Goal: Information Seeking & Learning: Learn about a topic

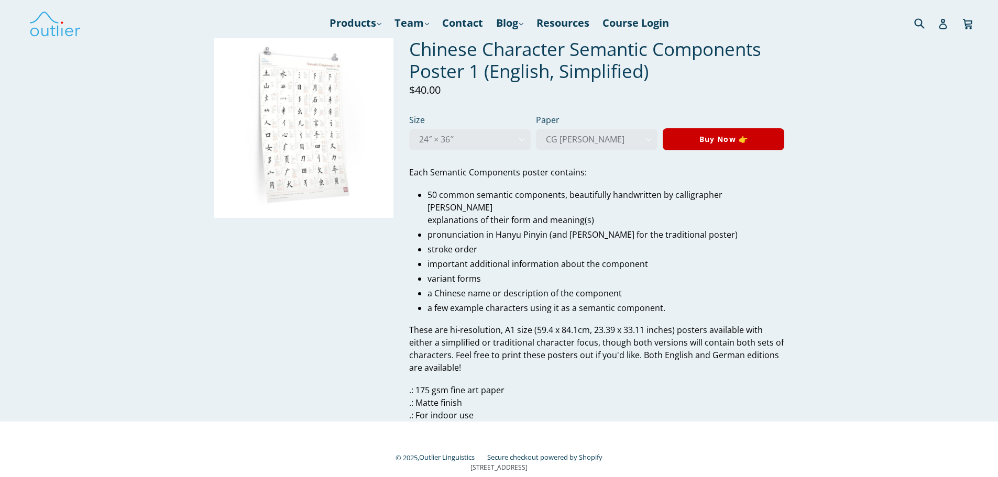
scroll to position [4703, 0]
click at [294, 125] on img at bounding box center [304, 128] width 180 height 180
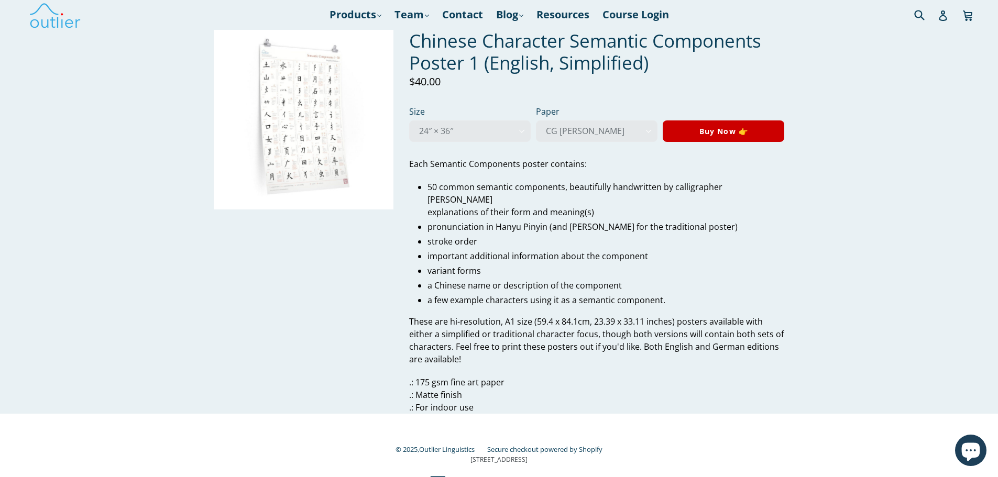
scroll to position [10, 0]
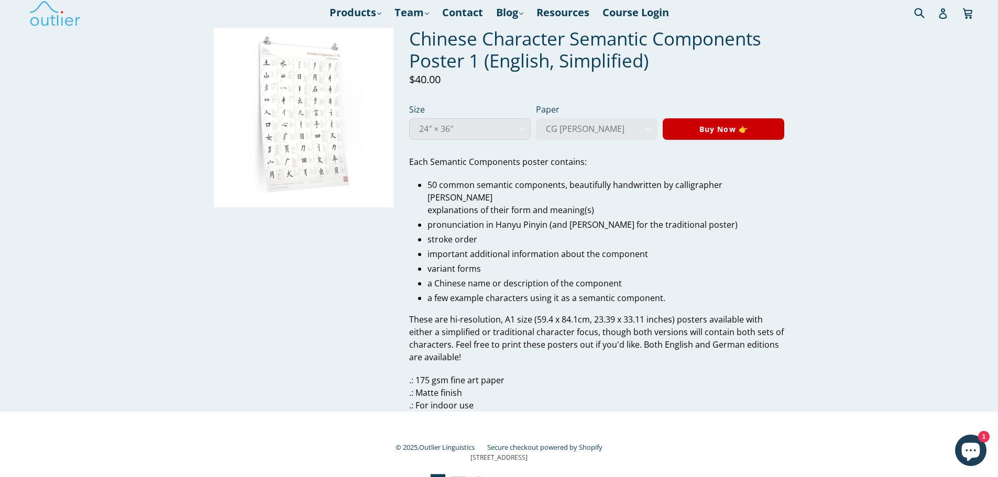
click at [481, 128] on select "24″ × 36″" at bounding box center [470, 128] width 122 height 21
click at [348, 125] on img at bounding box center [304, 118] width 180 height 180
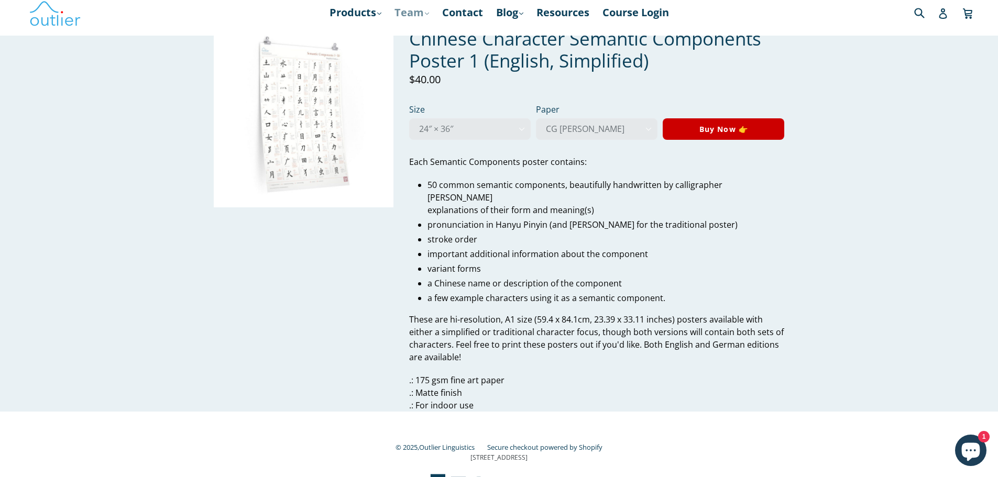
click at [415, 10] on link "Team .cls-1{fill:#231f20} expand" at bounding box center [411, 12] width 45 height 19
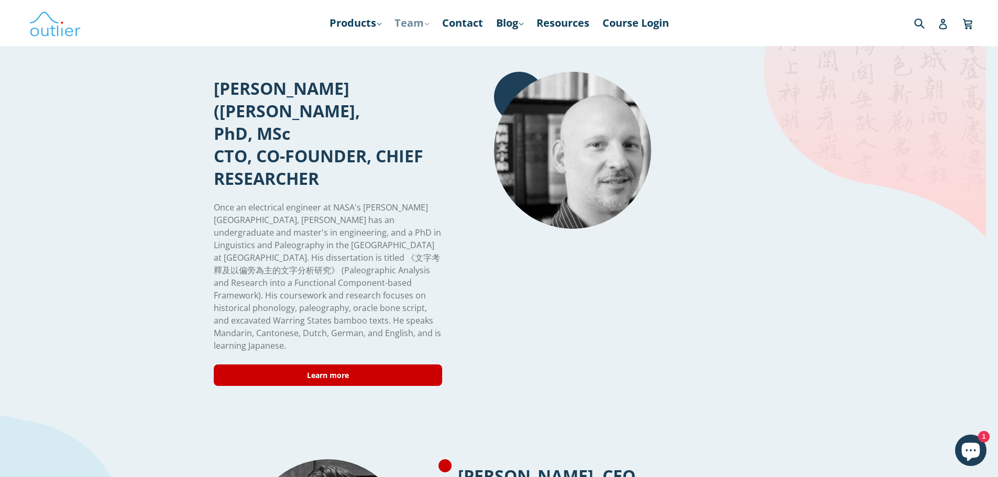
click at [421, 21] on link "Team .cls-1{fill:#231f20} expand" at bounding box center [411, 23] width 45 height 19
click at [369, 23] on link "Products .cls-1{fill:#231f20} expand" at bounding box center [355, 23] width 62 height 19
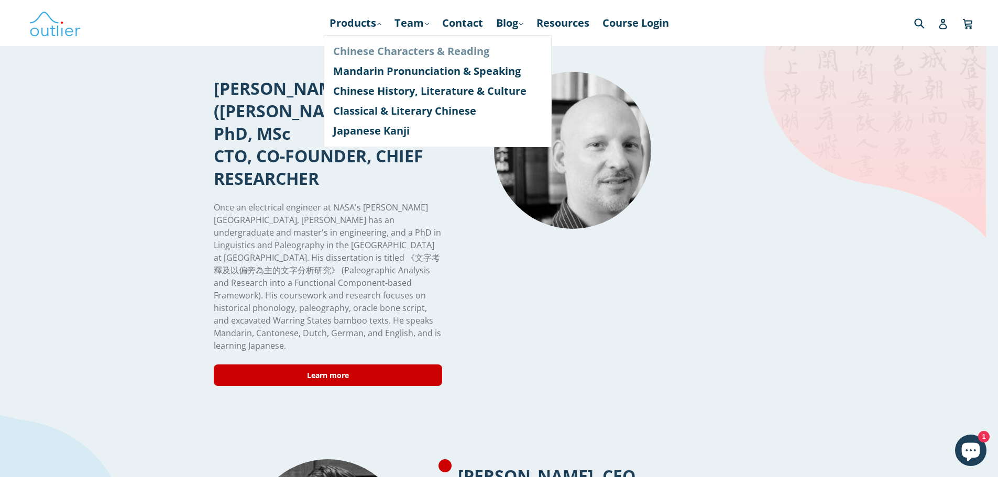
click at [369, 54] on link "Chinese Characters & Reading" at bounding box center [437, 51] width 209 height 20
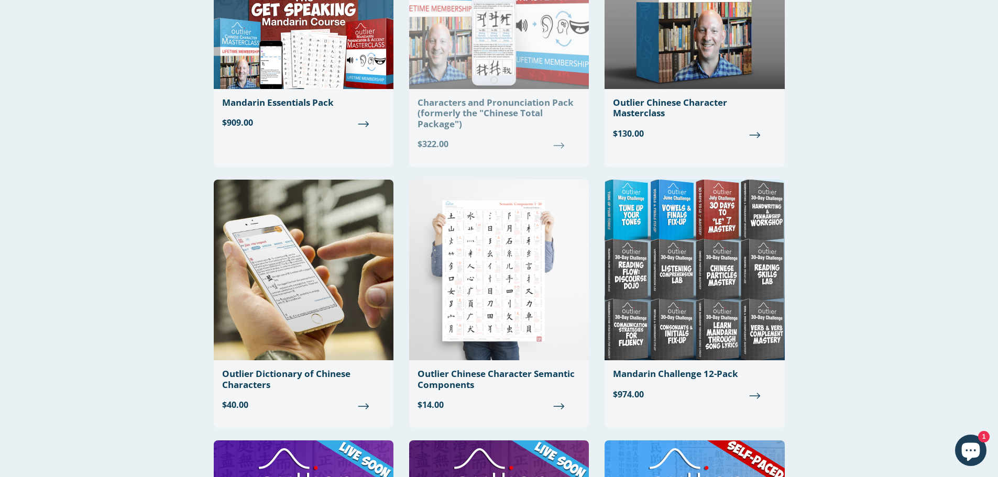
scroll to position [206, 0]
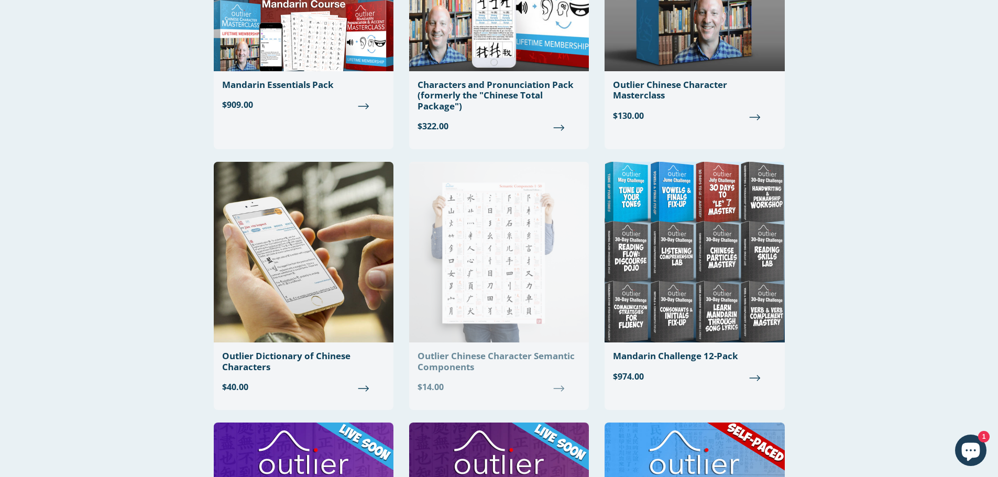
click at [506, 251] on img at bounding box center [499, 252] width 180 height 181
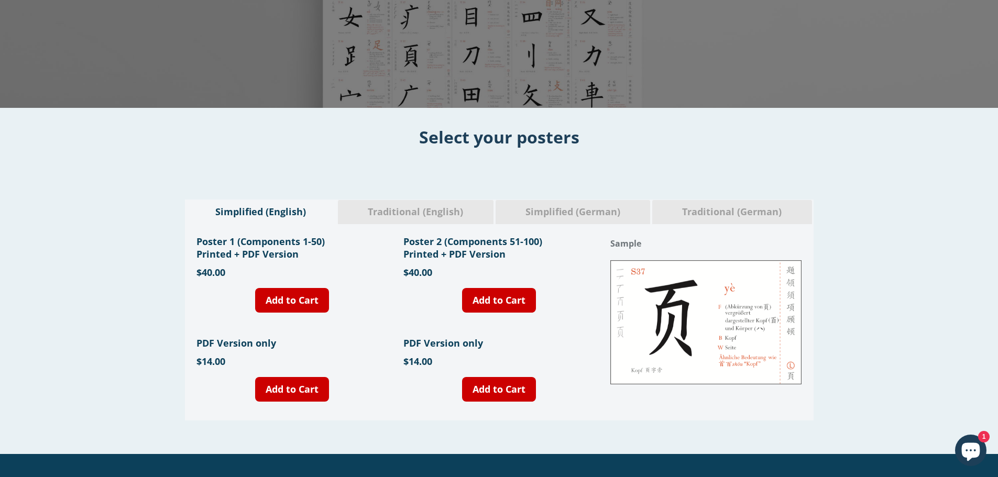
scroll to position [245, 0]
click at [284, 390] on link "Add to Cart" at bounding box center [292, 389] width 74 height 25
click at [254, 247] on h1 "Poster 1 (Components 1-50) Printed + PDF Version" at bounding box center [291, 247] width 191 height 25
click at [506, 387] on link "Add to Cart" at bounding box center [499, 389] width 74 height 25
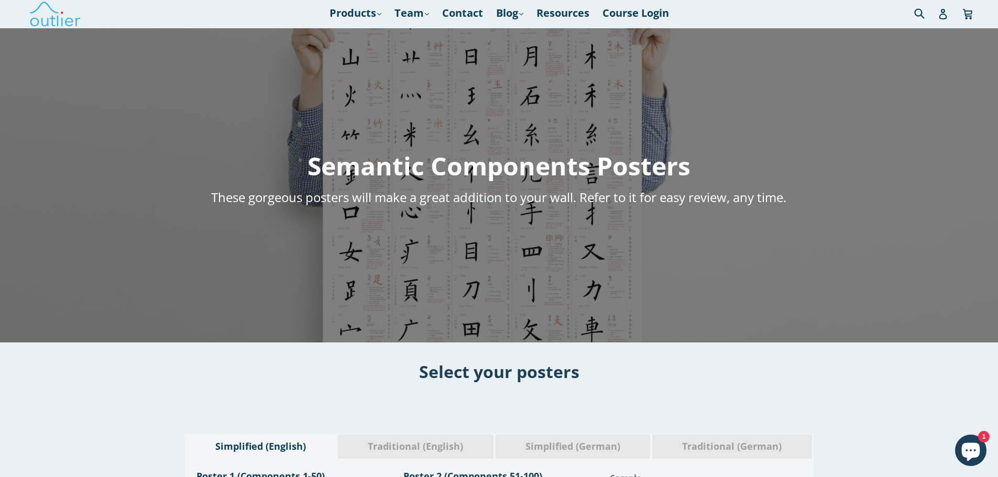
scroll to position [0, 0]
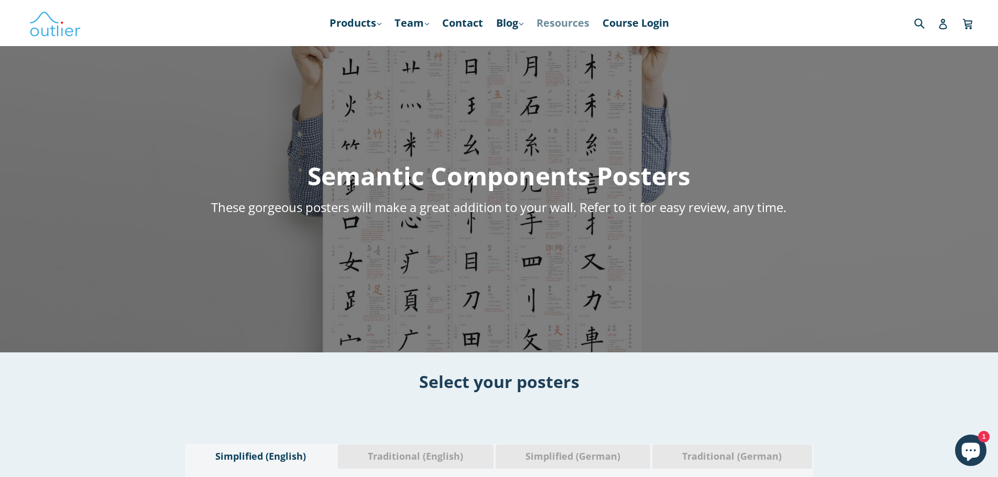
click at [575, 24] on link "Resources" at bounding box center [562, 23] width 63 height 19
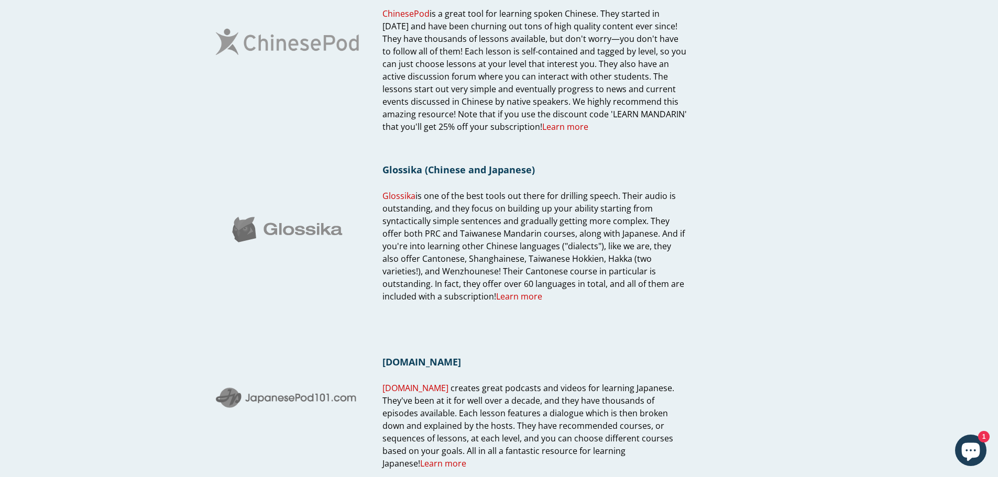
scroll to position [245, 0]
click at [496, 295] on link "Learn more" at bounding box center [519, 296] width 46 height 12
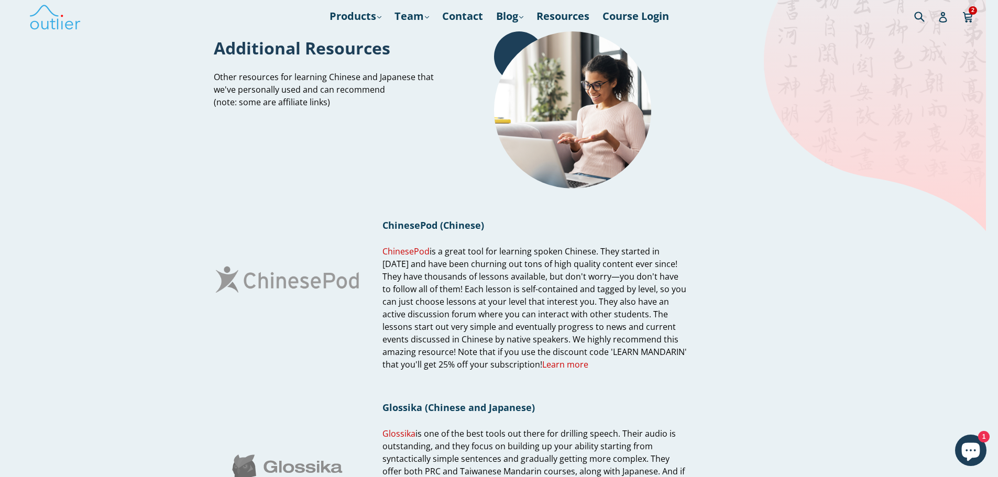
scroll to position [0, 0]
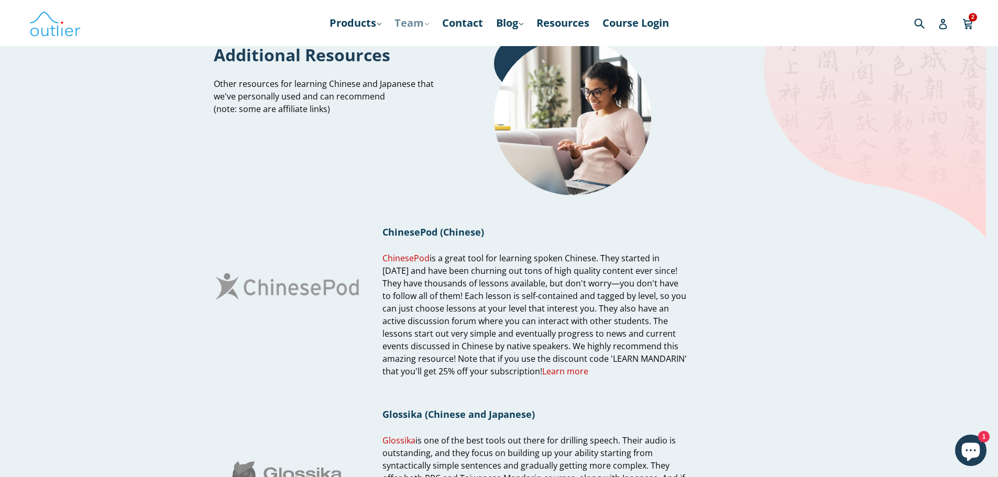
click at [402, 21] on link "Team .cls-1{fill:#231f20} expand" at bounding box center [411, 23] width 45 height 19
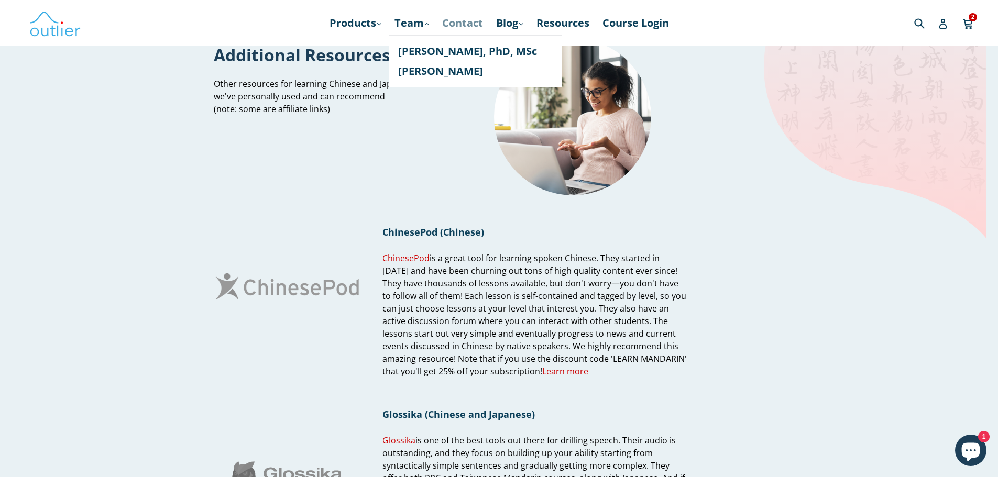
click at [476, 21] on link "Contact" at bounding box center [462, 23] width 51 height 19
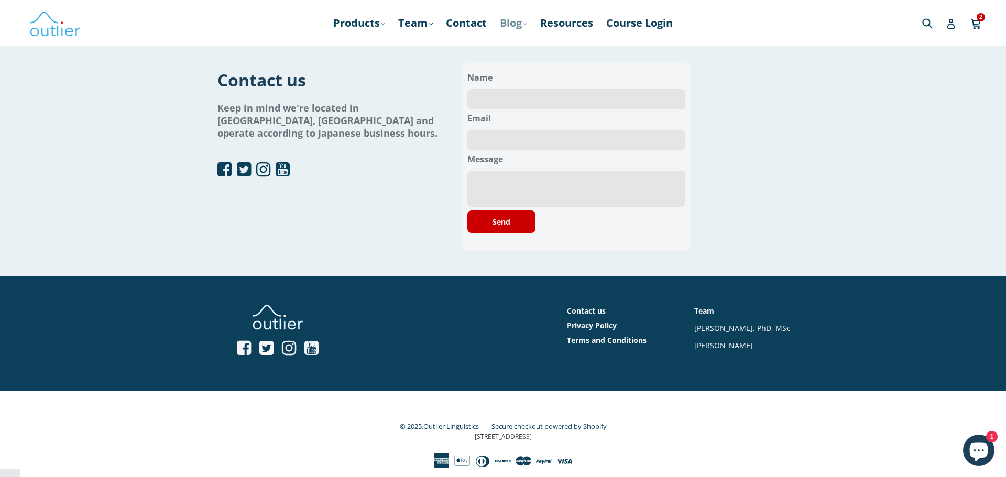
scroll to position [4703, 0]
click at [515, 24] on link "Blog .cls-1{fill:#231f20} expand" at bounding box center [513, 23] width 38 height 19
click at [574, 24] on link "Resources" at bounding box center [566, 23] width 63 height 19
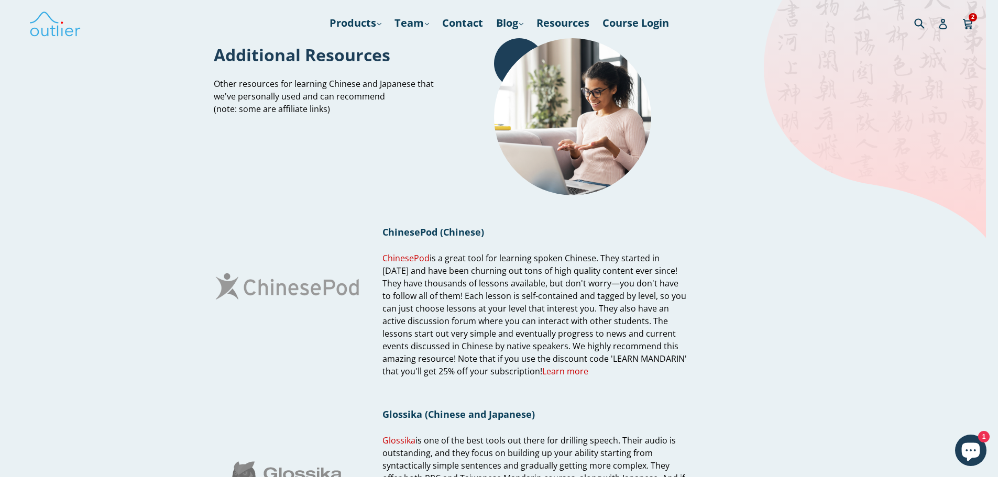
scroll to position [4703, 0]
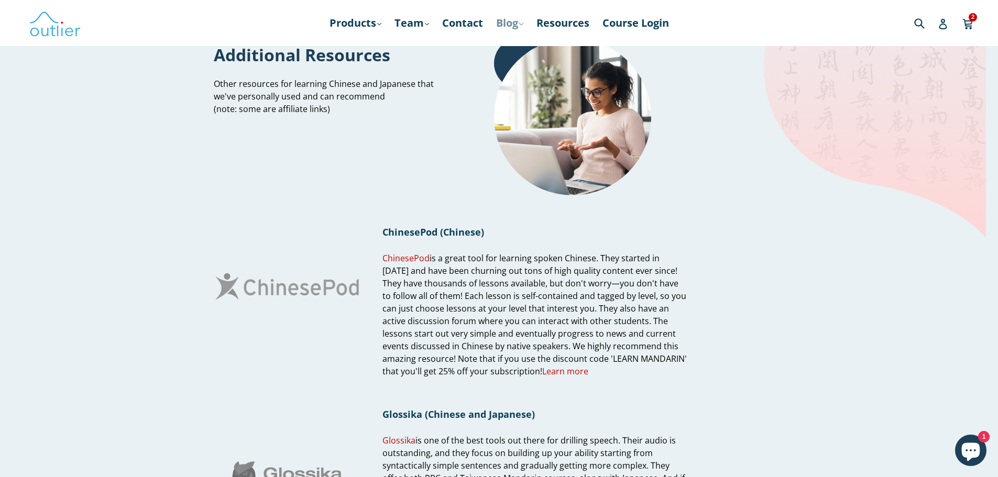
click at [517, 23] on link "Blog .cls-1{fill:#231f20} expand" at bounding box center [510, 23] width 38 height 19
click at [522, 49] on link "Chinese" at bounding box center [531, 51] width 63 height 20
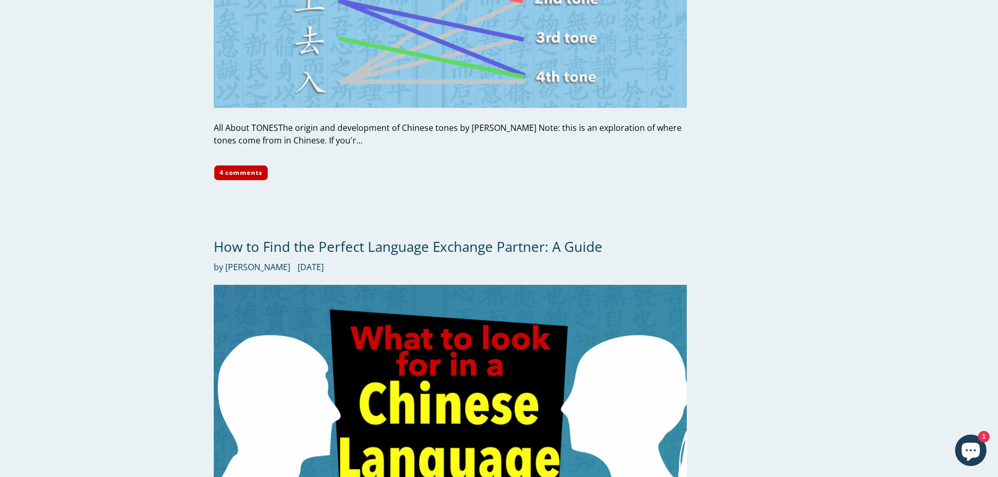
scroll to position [2094, 0]
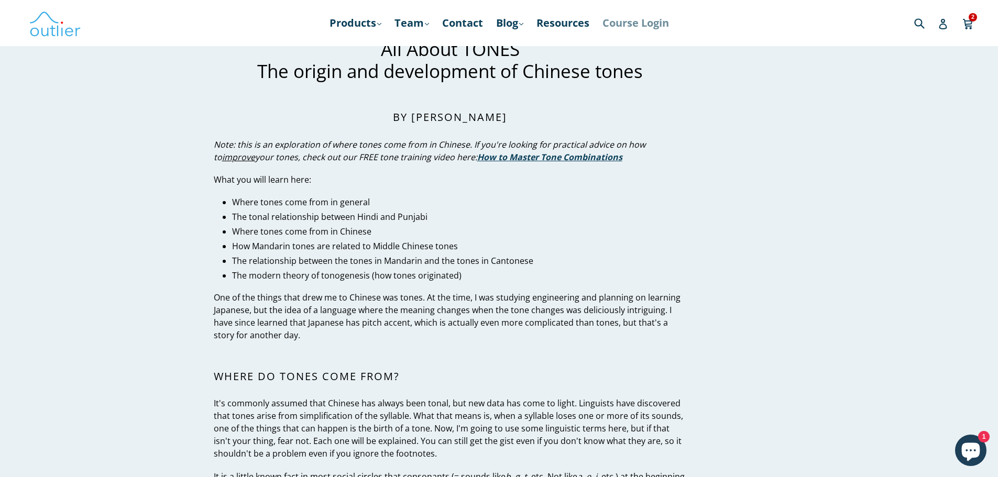
click at [645, 25] on link "Course Login" at bounding box center [635, 23] width 77 height 19
click at [364, 13] on nav "Products .cls-1{fill:#231f20} expand Chinese Characters & Reading Mandarin Pron…" at bounding box center [498, 23] width 605 height 46
click at [365, 24] on link "Products .cls-1{fill:#231f20} expand" at bounding box center [355, 23] width 62 height 19
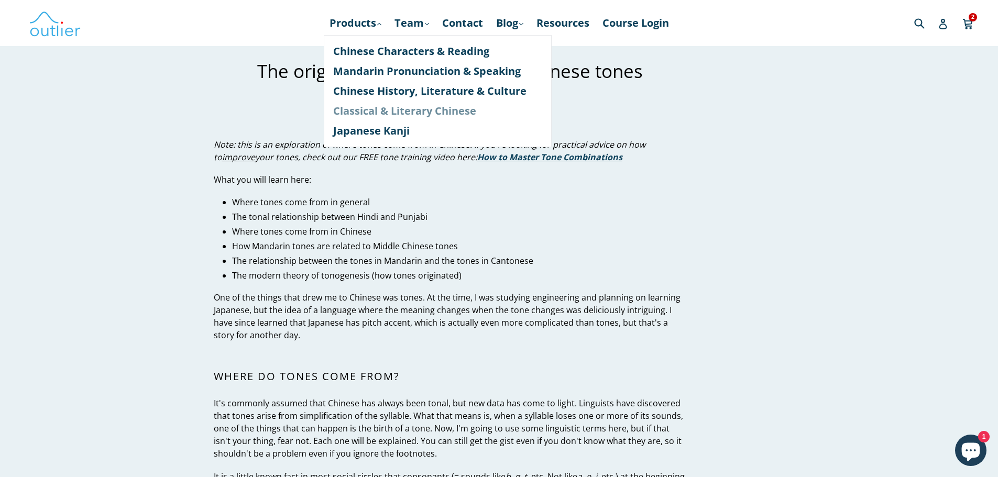
click at [373, 114] on link "Classical & Literary Chinese" at bounding box center [437, 111] width 209 height 20
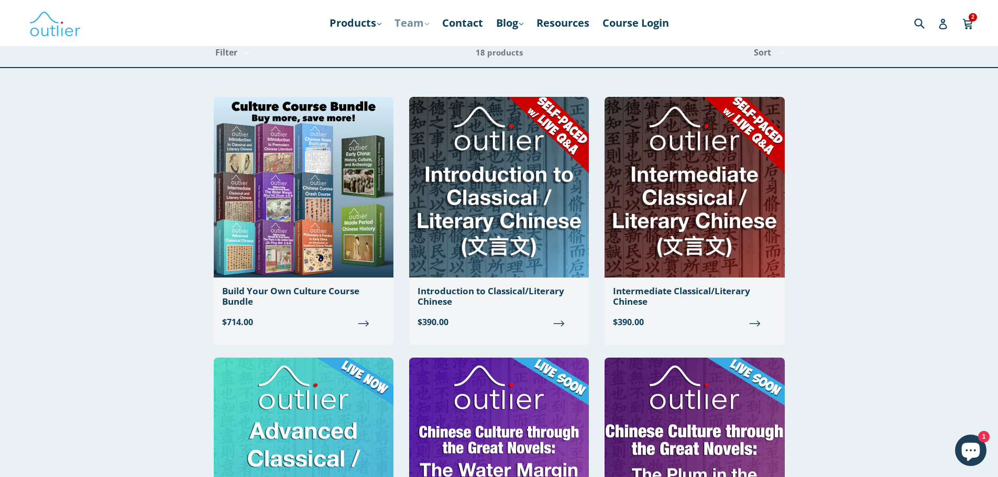
click at [413, 19] on link "Team .cls-1{fill:#231f20} expand" at bounding box center [411, 23] width 45 height 19
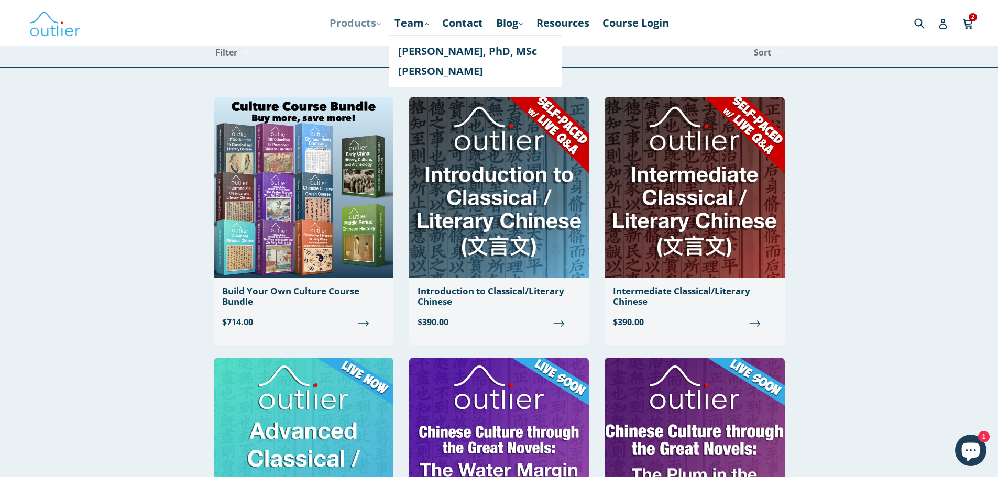
click at [359, 24] on link "Products .cls-1{fill:#231f20} expand" at bounding box center [355, 23] width 62 height 19
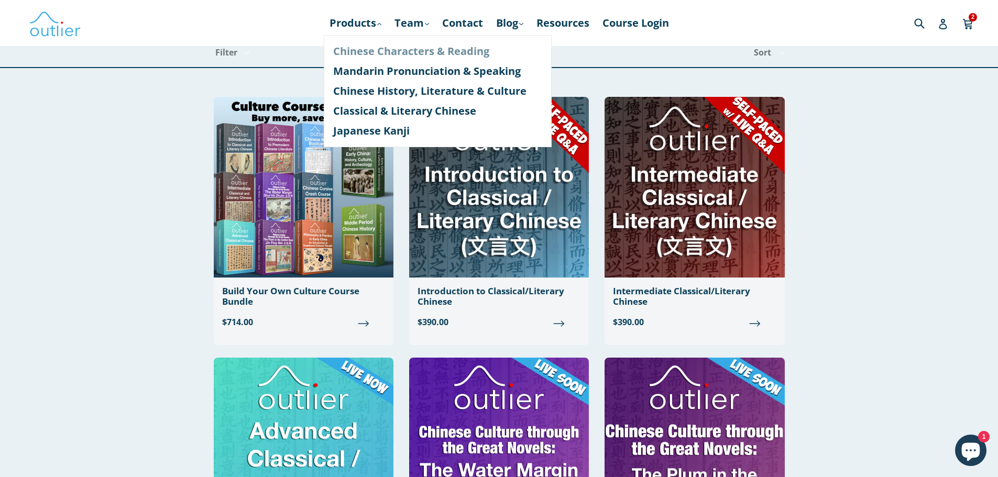
click at [374, 52] on link "Chinese Characters & Reading" at bounding box center [437, 51] width 209 height 20
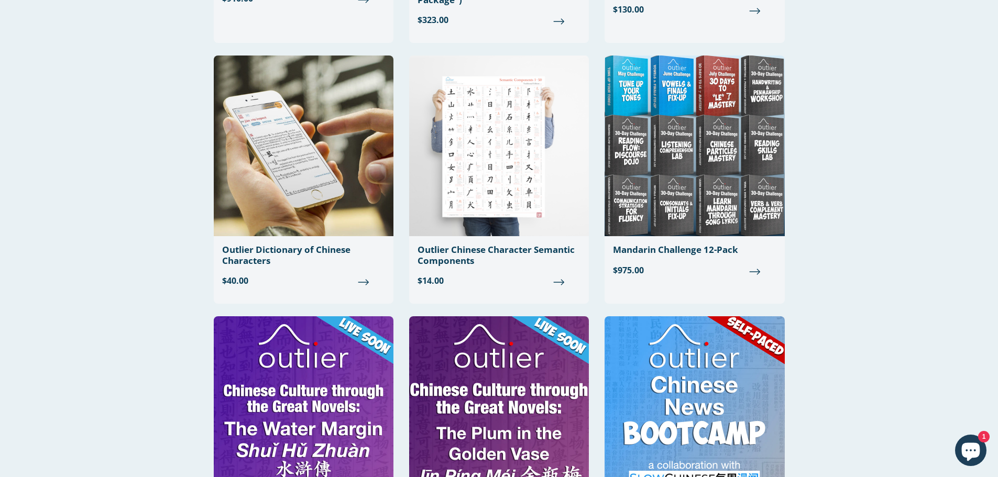
scroll to position [314, 0]
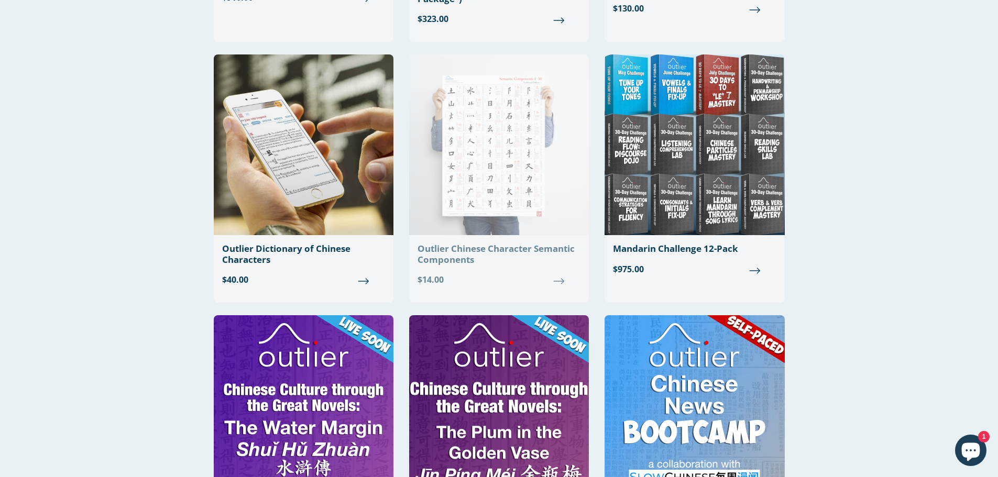
click at [459, 255] on div "Outlier Chinese Character Semantic Components" at bounding box center [498, 254] width 163 height 21
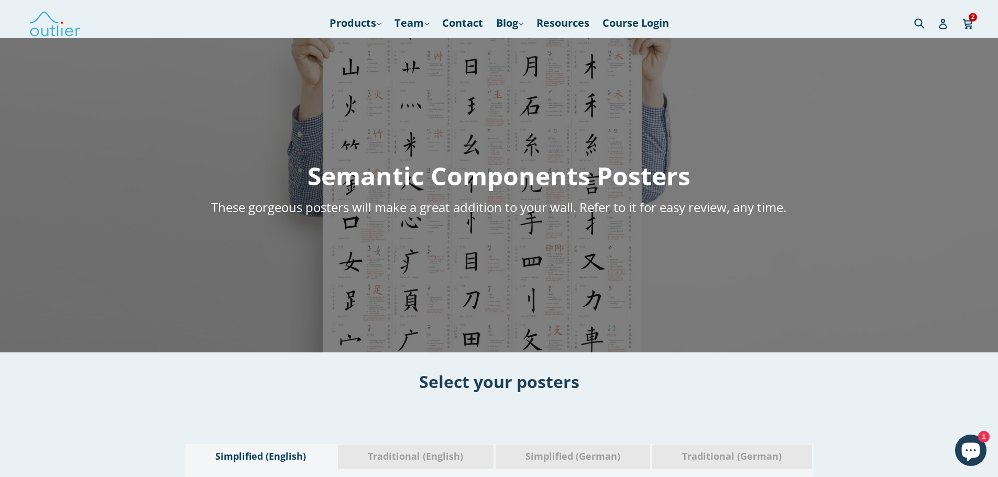
drag, startPoint x: 692, startPoint y: 175, endPoint x: 310, endPoint y: 180, distance: 382.9
type textarea "Semantic Components Posters"
click at [310, 180] on h1 "Semantic Components Posters" at bounding box center [499, 176] width 655 height 34
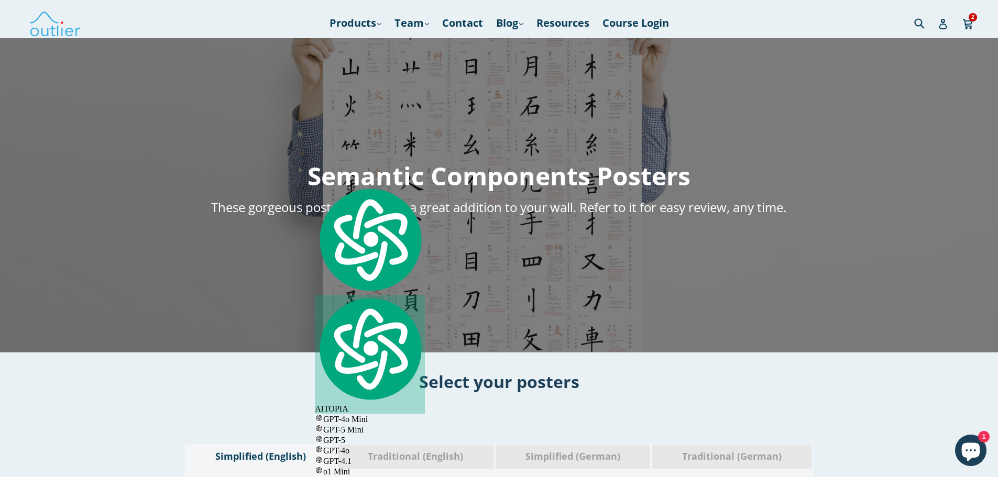
copy h1 "Semantic Components Posters"
click at [509, 117] on div "Semantic Components Posters These gorgeous posters will make a great addition t…" at bounding box center [499, 195] width 998 height 314
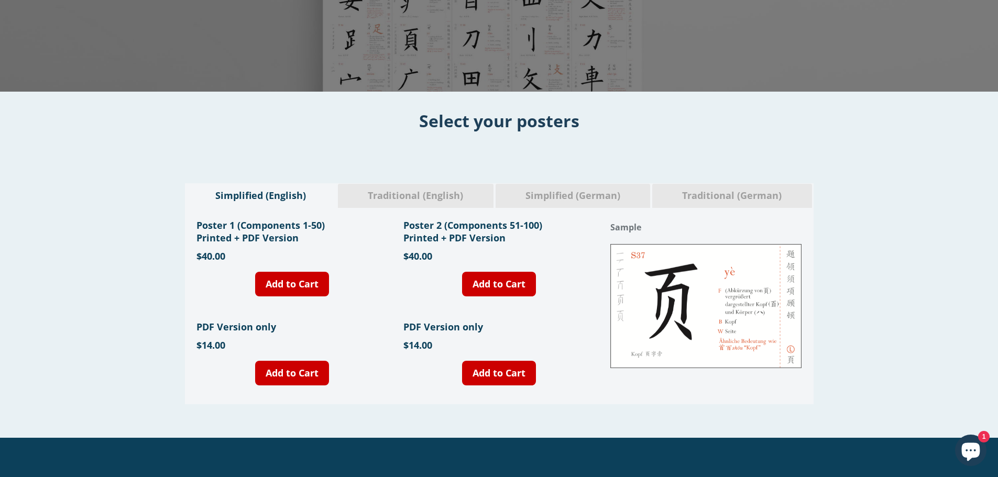
scroll to position [261, 0]
click at [472, 227] on h1 "Poster 2 (Components 51-100) Printed + PDF Version" at bounding box center [498, 230] width 191 height 25
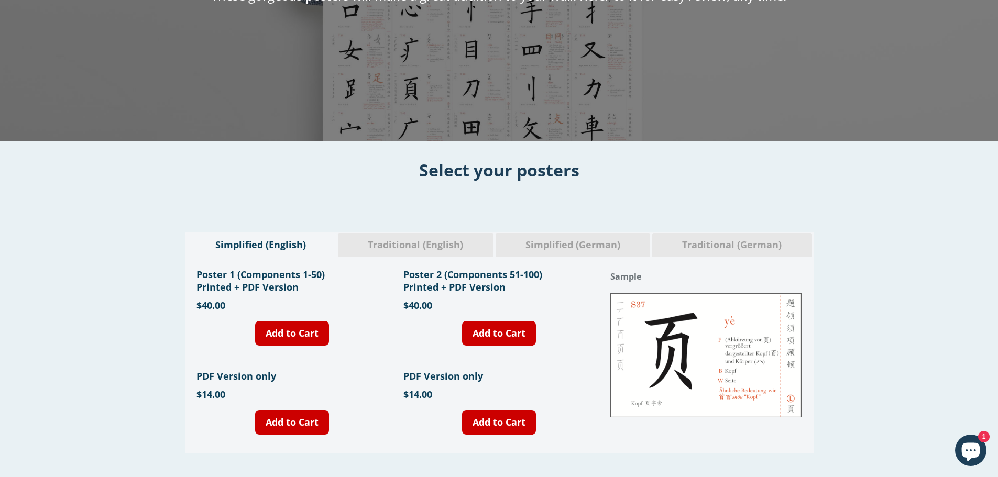
scroll to position [213, 0]
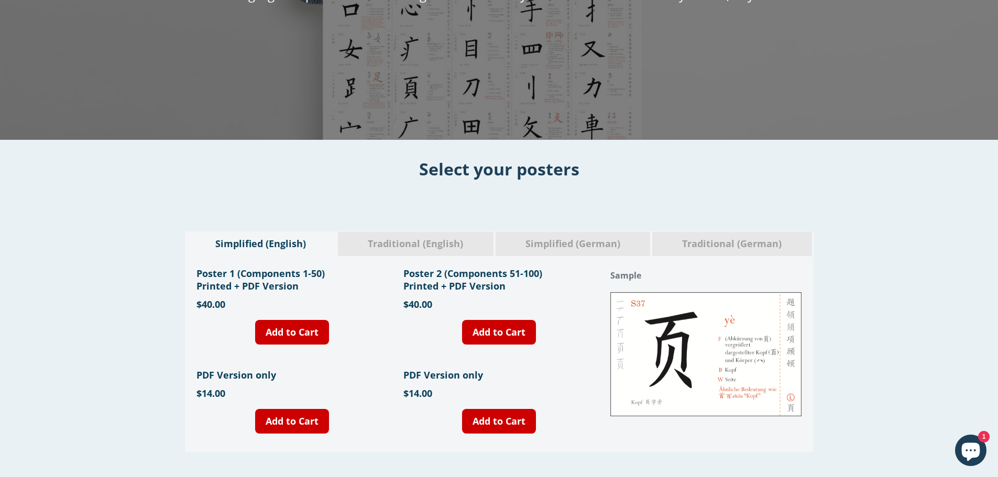
click at [410, 243] on span "Traditional (English)" at bounding box center [416, 244] width 140 height 14
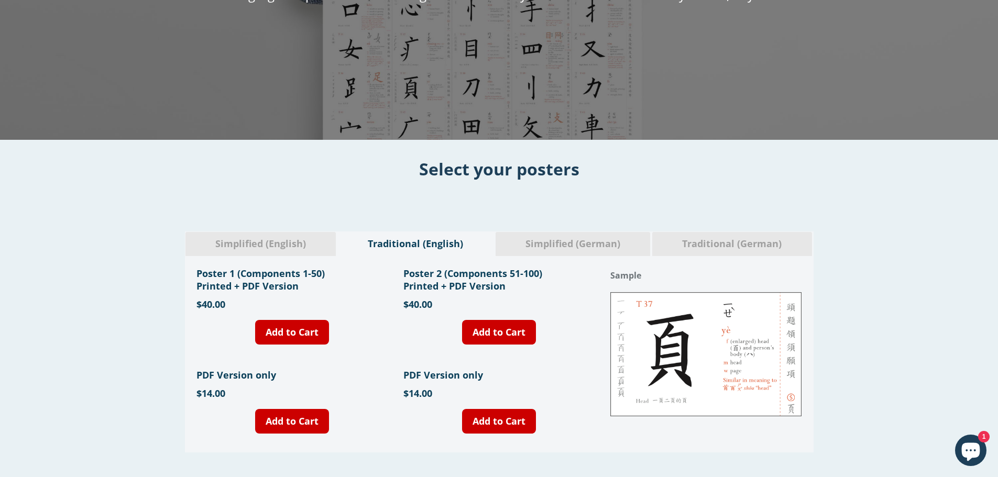
click at [591, 237] on span "Simplified (German)" at bounding box center [572, 244] width 139 height 14
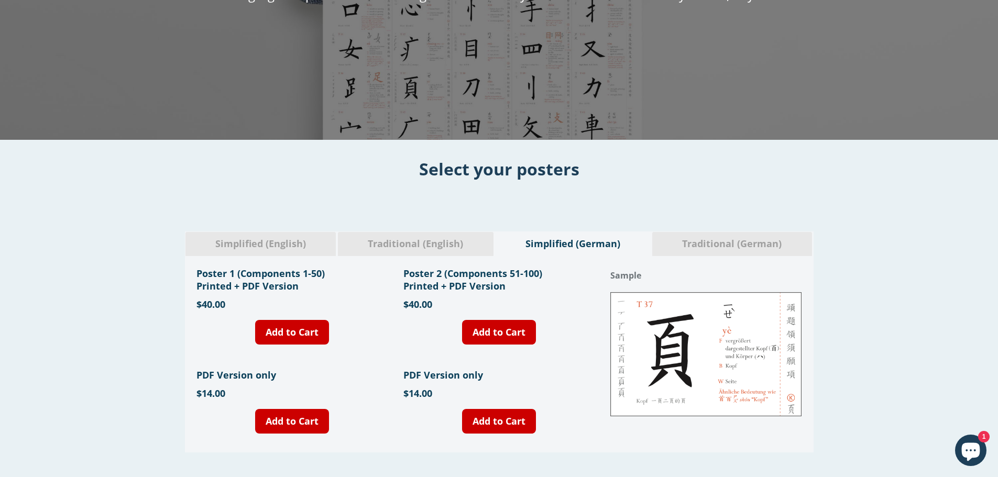
click at [416, 253] on div "Traditional (English)" at bounding box center [415, 244] width 157 height 25
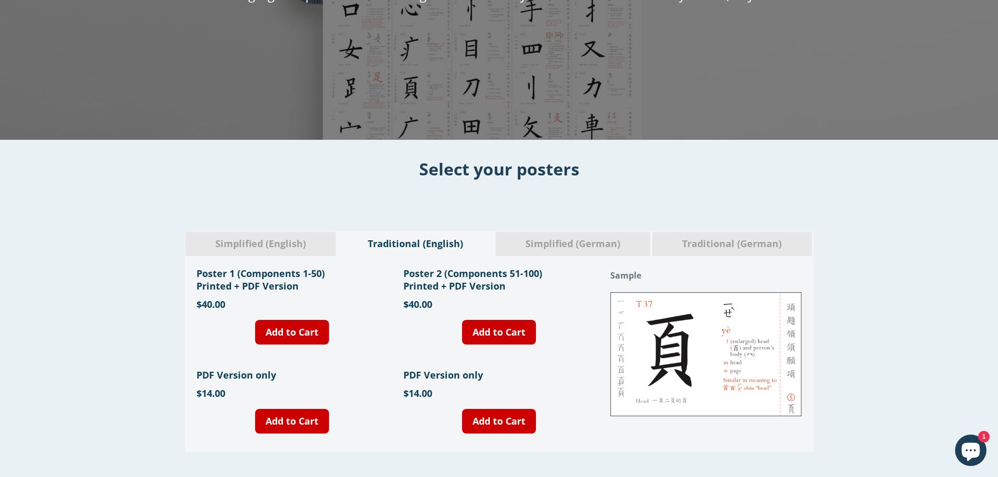
click at [245, 245] on span "Simplified (English)" at bounding box center [260, 244] width 135 height 14
